Goal: Task Accomplishment & Management: Manage account settings

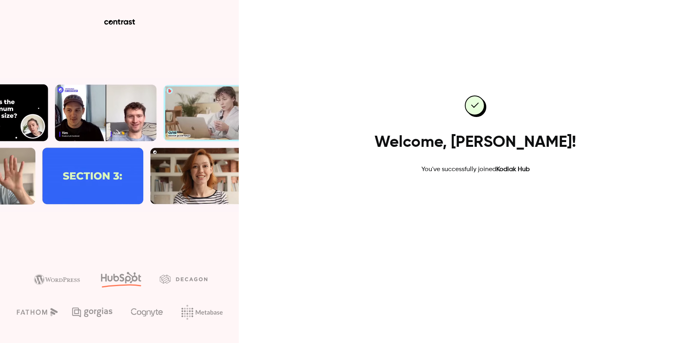
click at [485, 200] on link "Go to dashboard" at bounding box center [476, 199] width 68 height 19
